Goal: Transaction & Acquisition: Subscribe to service/newsletter

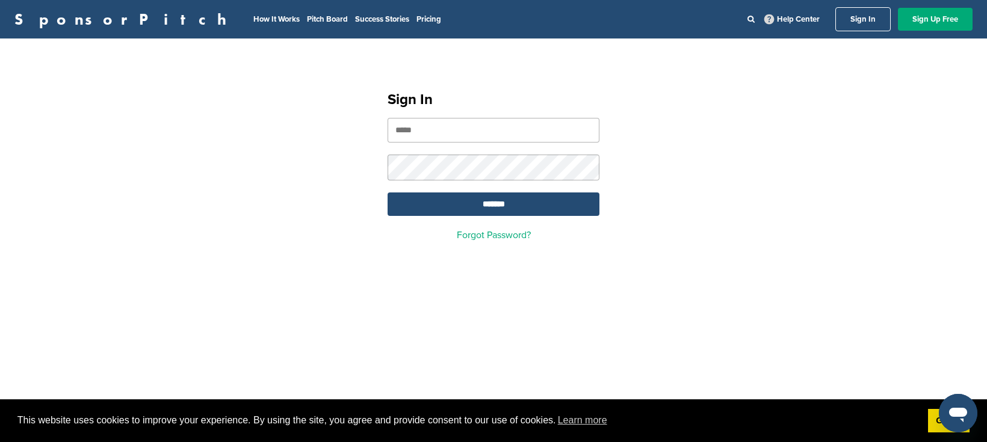
click at [433, 132] on input "email" at bounding box center [494, 130] width 212 height 25
type input "**********"
click at [489, 209] on input "*******" at bounding box center [494, 204] width 212 height 23
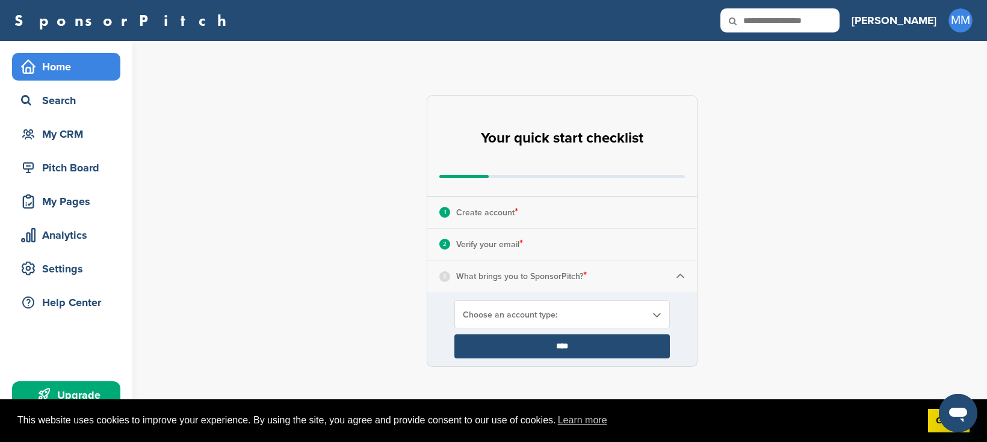
click at [583, 350] on input "****" at bounding box center [561, 347] width 215 height 24
click at [54, 99] on div "Search" at bounding box center [69, 101] width 102 height 22
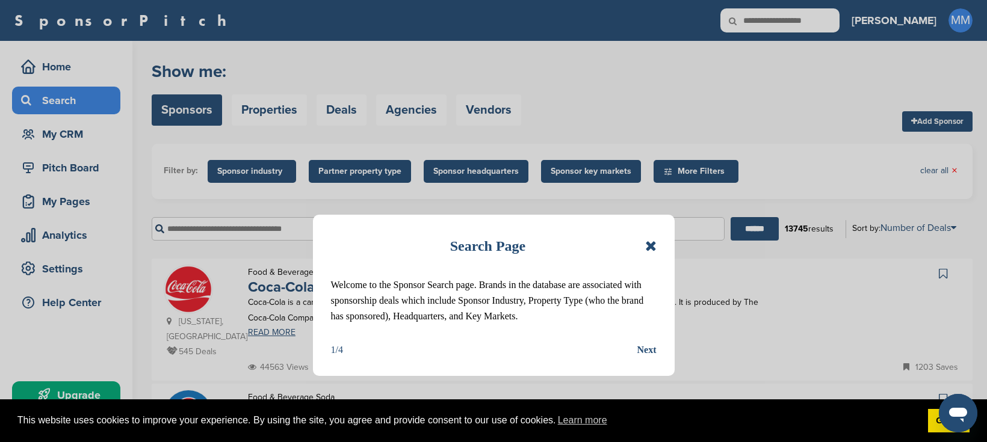
click at [650, 247] on icon at bounding box center [650, 246] width 11 height 14
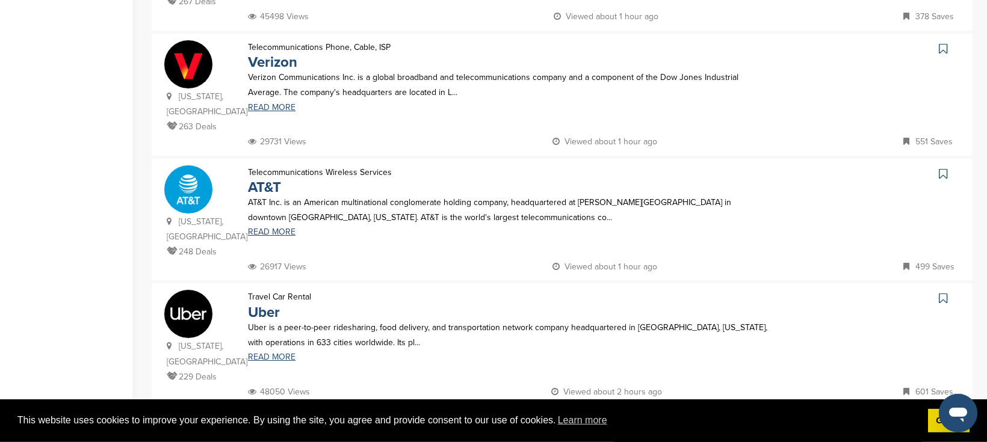
scroll to position [1118, 0]
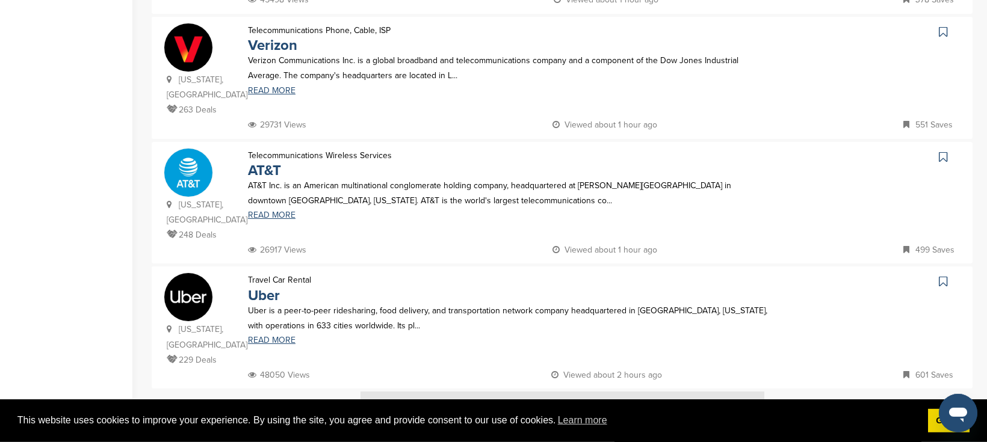
click at [743, 392] on img at bounding box center [562, 414] width 404 height 45
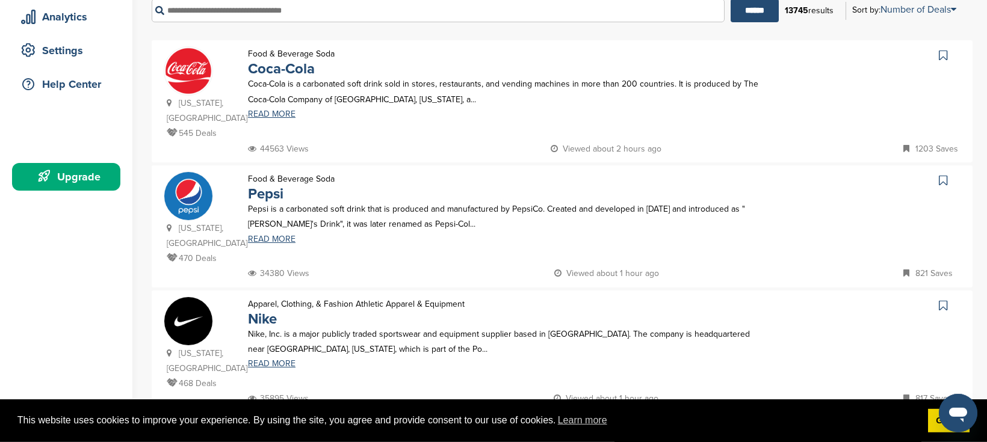
scroll to position [196, 0]
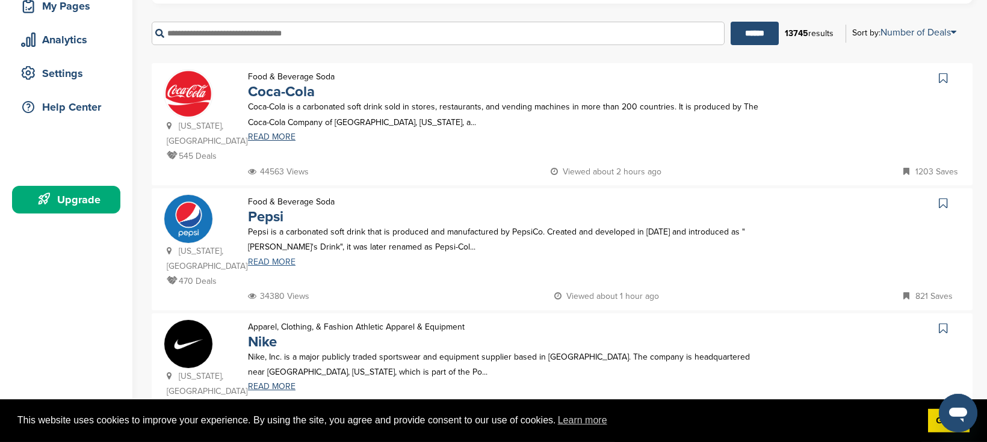
click at [259, 258] on link "READ MORE" at bounding box center [507, 262] width 519 height 8
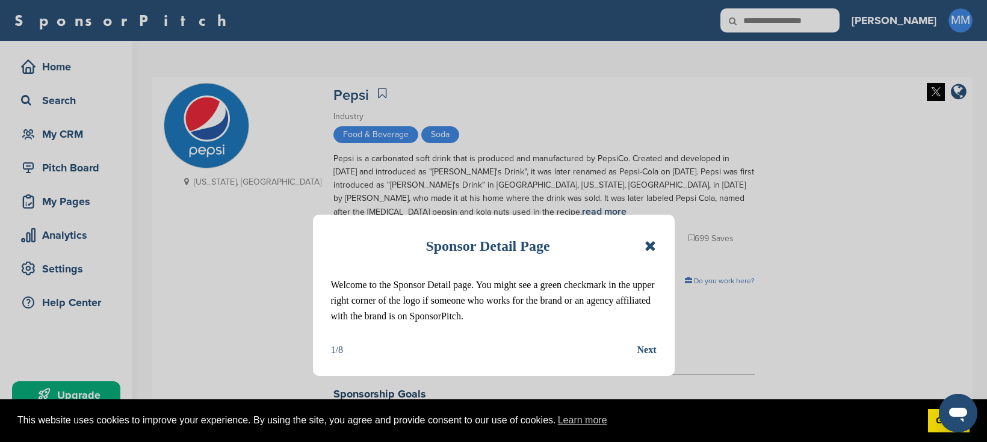
click at [654, 248] on icon at bounding box center [650, 246] width 11 height 14
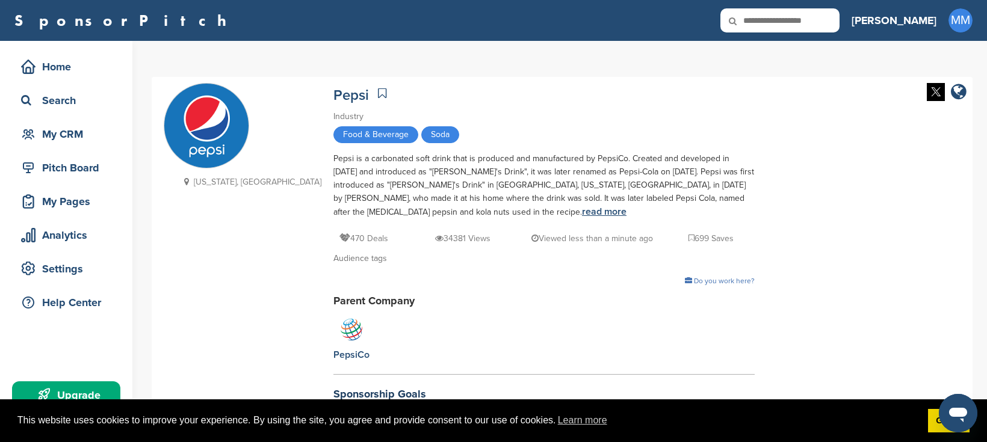
click at [582, 209] on link "read more" at bounding box center [604, 212] width 45 height 12
click at [69, 168] on div "Pitch Board" at bounding box center [69, 168] width 102 height 22
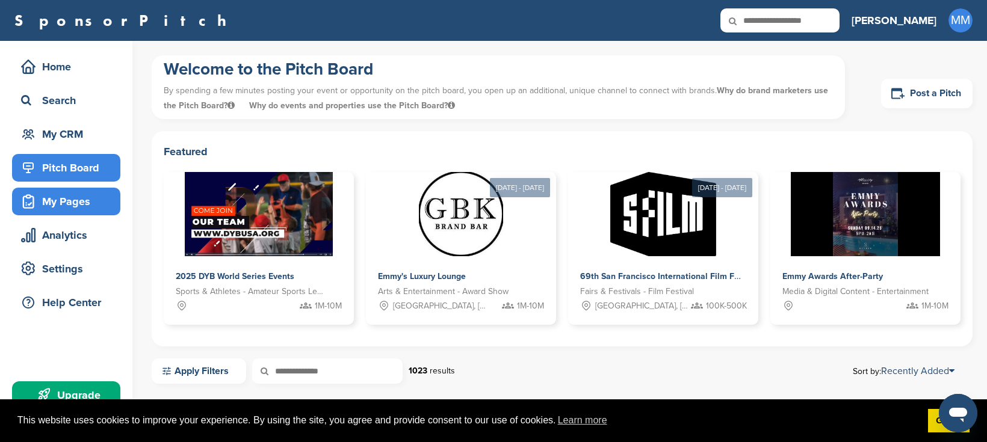
click at [74, 200] on div "My Pages" at bounding box center [69, 202] width 102 height 22
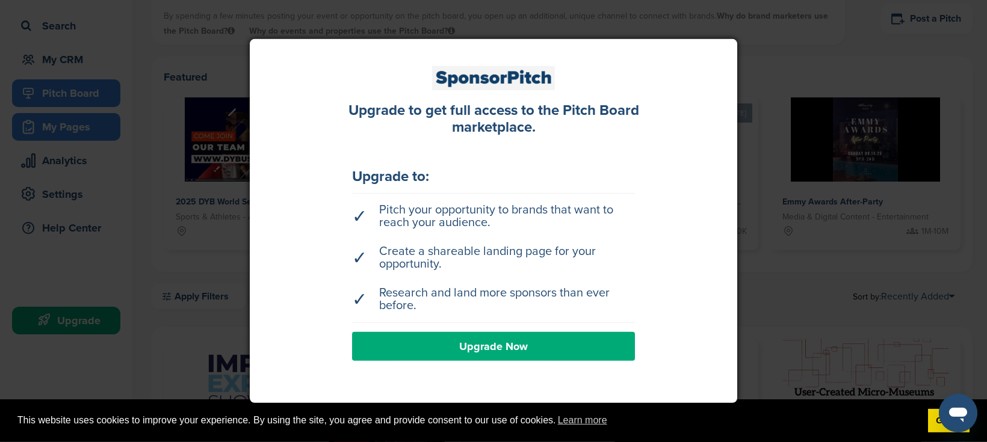
scroll to position [76, 0]
click at [492, 351] on link "Upgrade Now" at bounding box center [493, 346] width 283 height 29
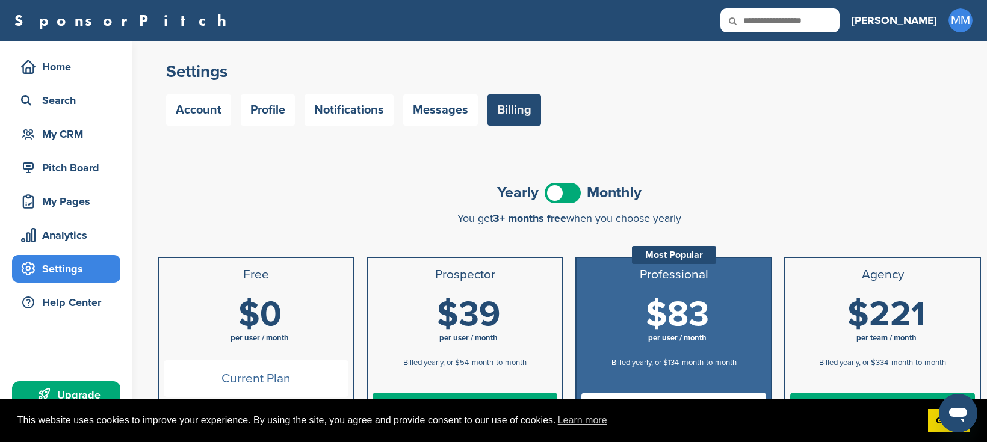
click at [557, 197] on span at bounding box center [563, 193] width 36 height 20
click at [576, 187] on span at bounding box center [563, 193] width 36 height 20
click at [557, 193] on span at bounding box center [563, 193] width 36 height 20
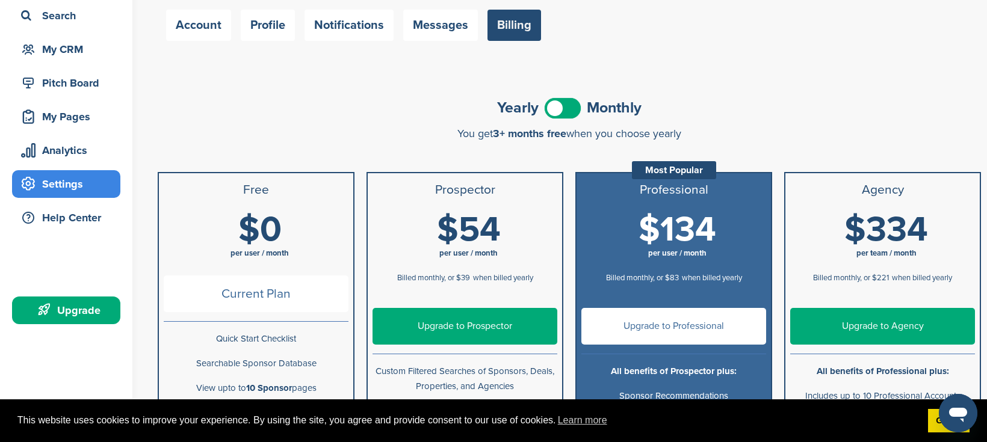
scroll to position [80, 0]
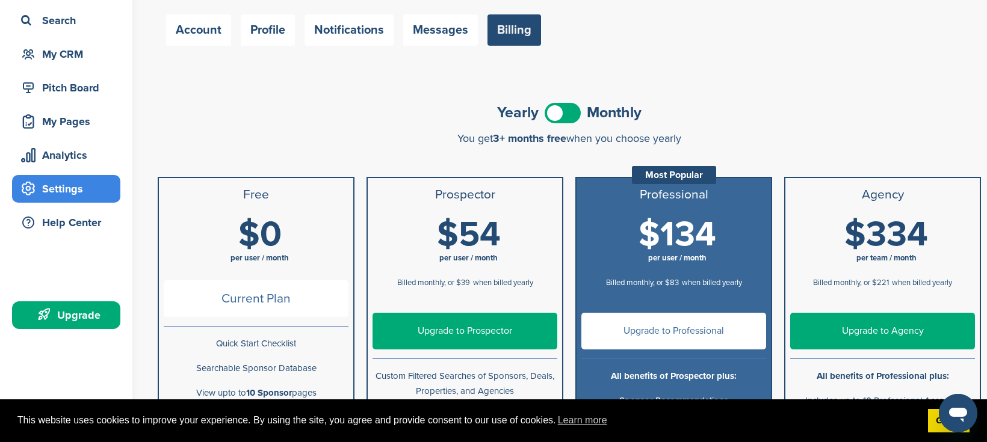
click at [571, 113] on span at bounding box center [563, 113] width 36 height 20
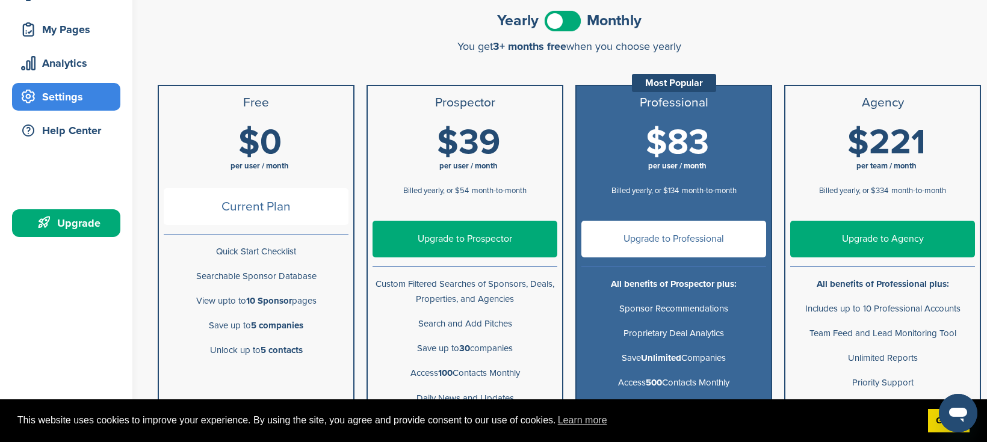
scroll to position [192, 0]
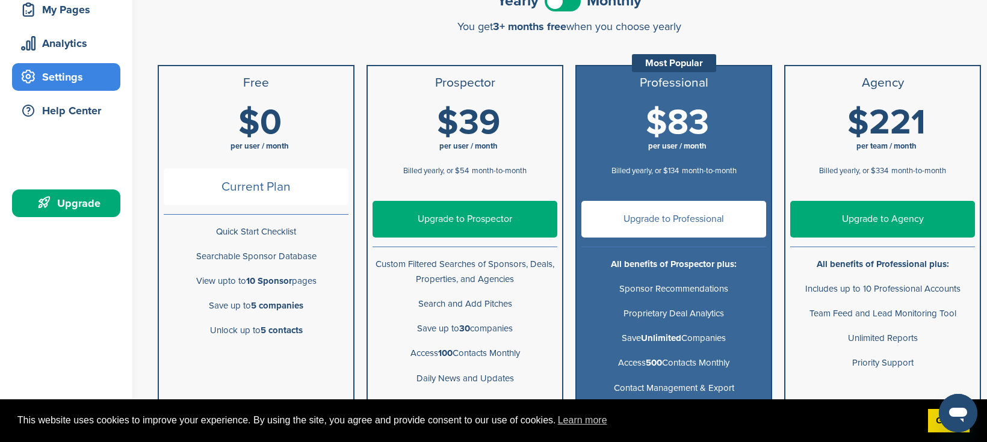
click at [562, 4] on span at bounding box center [563, 1] width 36 height 20
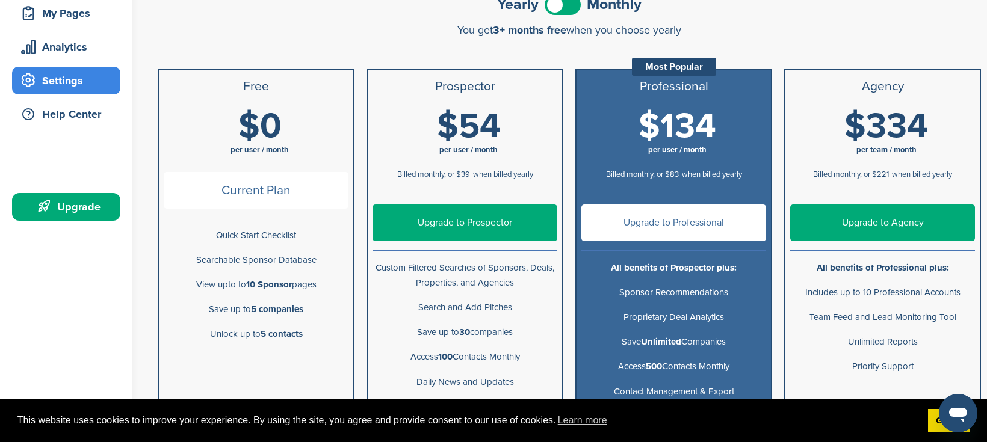
click at [562, 4] on span at bounding box center [563, 5] width 36 height 20
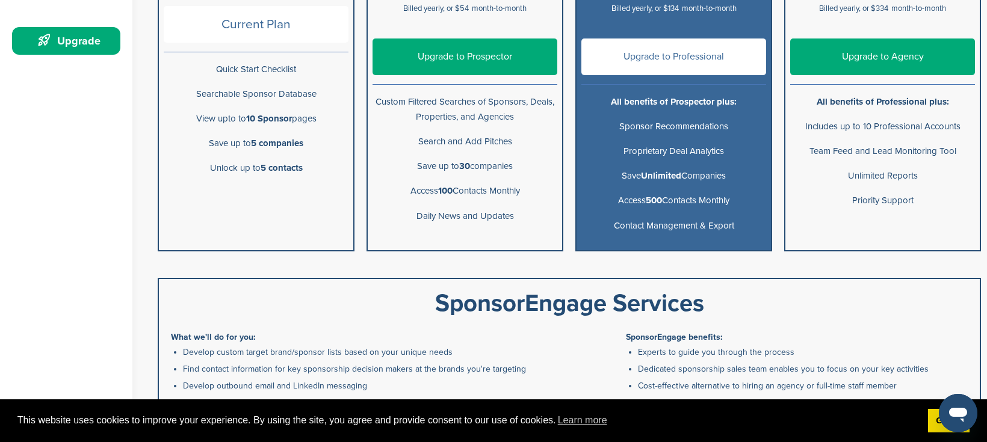
scroll to position [360, 0]
